Goal: Navigation & Orientation: Understand site structure

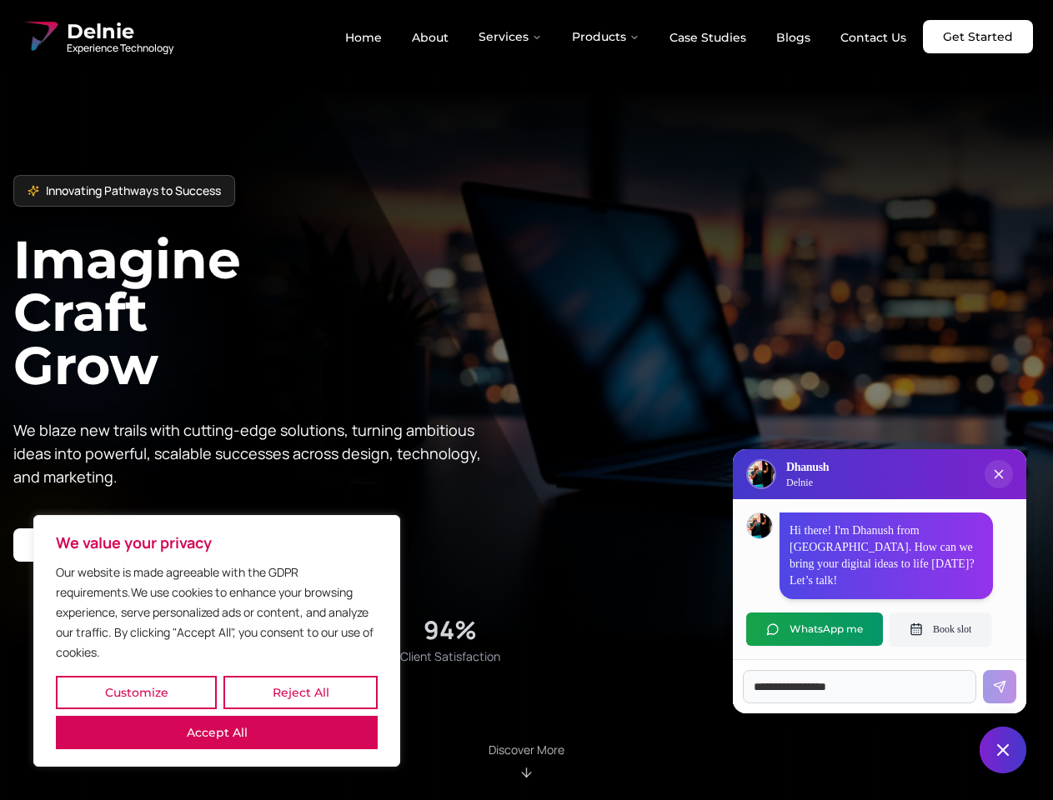
click at [136, 693] on button "Customize" at bounding box center [136, 692] width 161 height 33
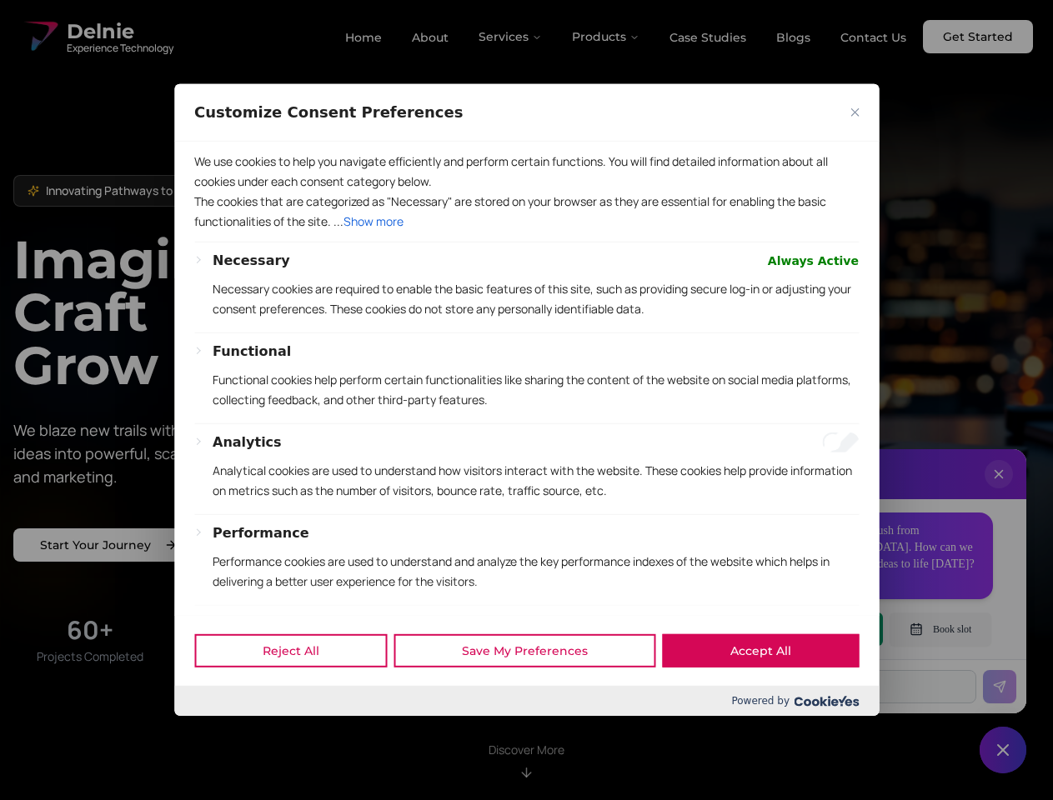
click at [300, 693] on div at bounding box center [526, 400] width 1053 height 800
click at [217, 192] on p "We use cookies to help you navigate efficiently and perform certain functions. …" at bounding box center [526, 172] width 664 height 40
click at [526, 333] on div "Necessary Always Active Necessary cookies are required to enable the basic feat…" at bounding box center [536, 292] width 646 height 82
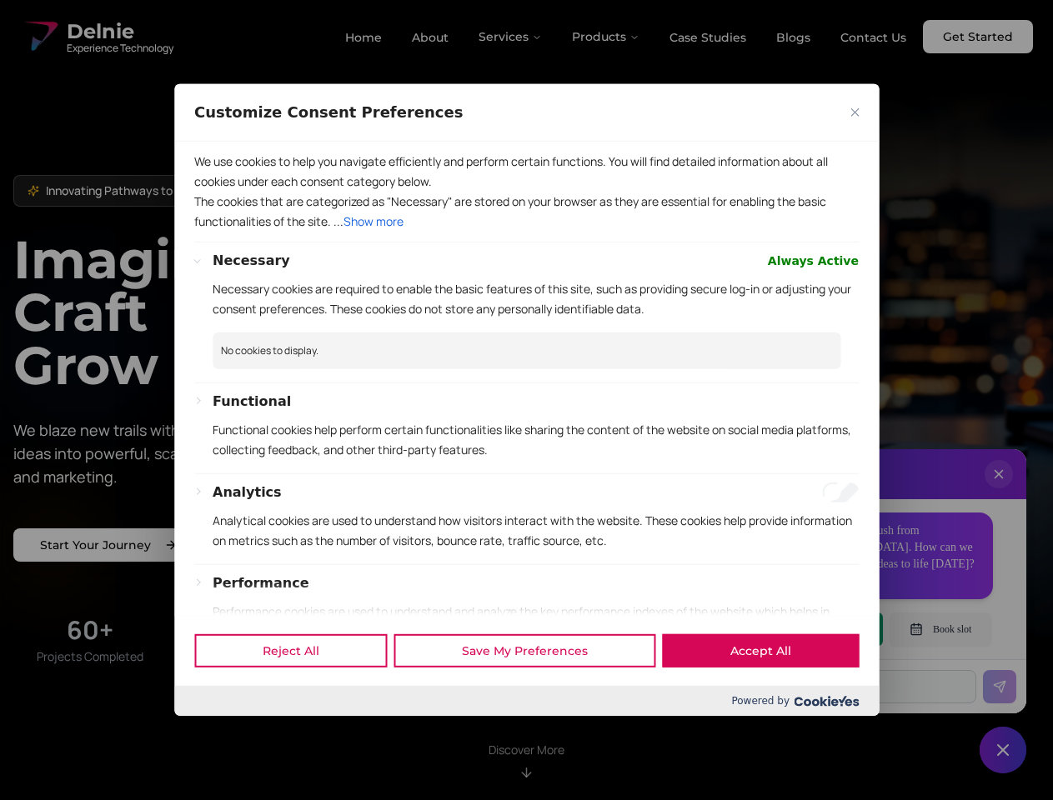
click at [511, 37] on div at bounding box center [526, 400] width 1053 height 800
click at [606, 37] on div at bounding box center [526, 400] width 1053 height 800
click at [999, 491] on div at bounding box center [526, 400] width 1053 height 800
click at [814, 629] on div "Reject All Save My Preferences Accept All" at bounding box center [526, 650] width 704 height 71
click at [940, 629] on div at bounding box center [526, 400] width 1053 height 800
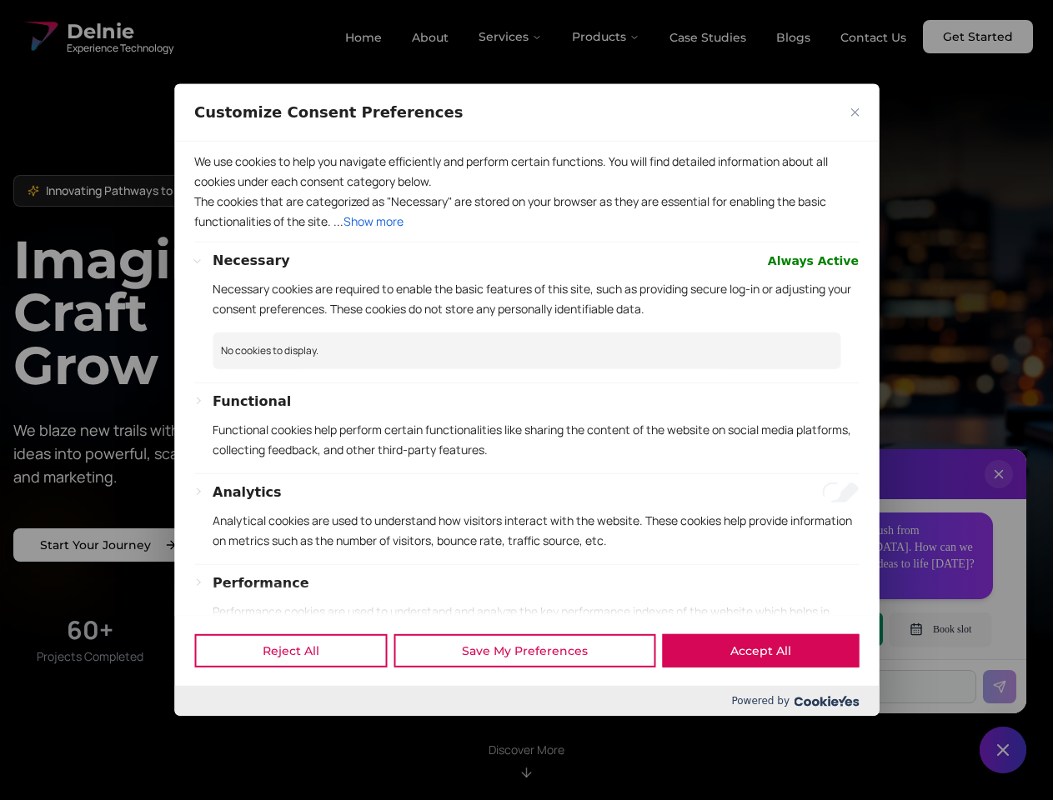
click at [1003, 750] on div at bounding box center [526, 400] width 1053 height 800
